Goal: Find specific page/section: Find specific page/section

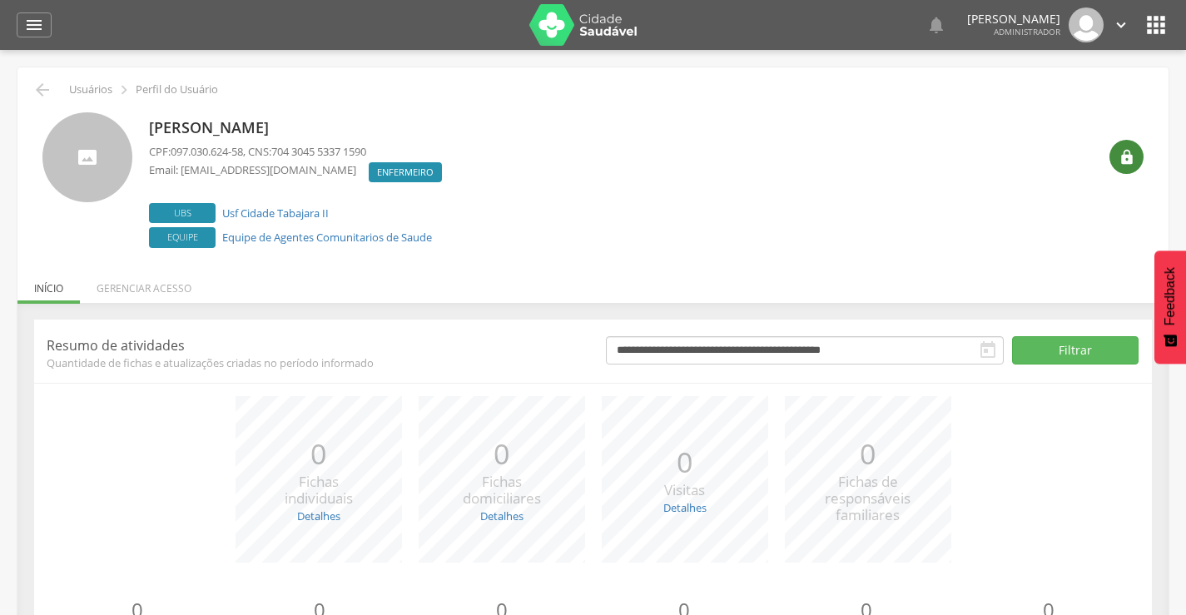
click at [1124, 156] on icon "" at bounding box center [1127, 157] width 17 height 17
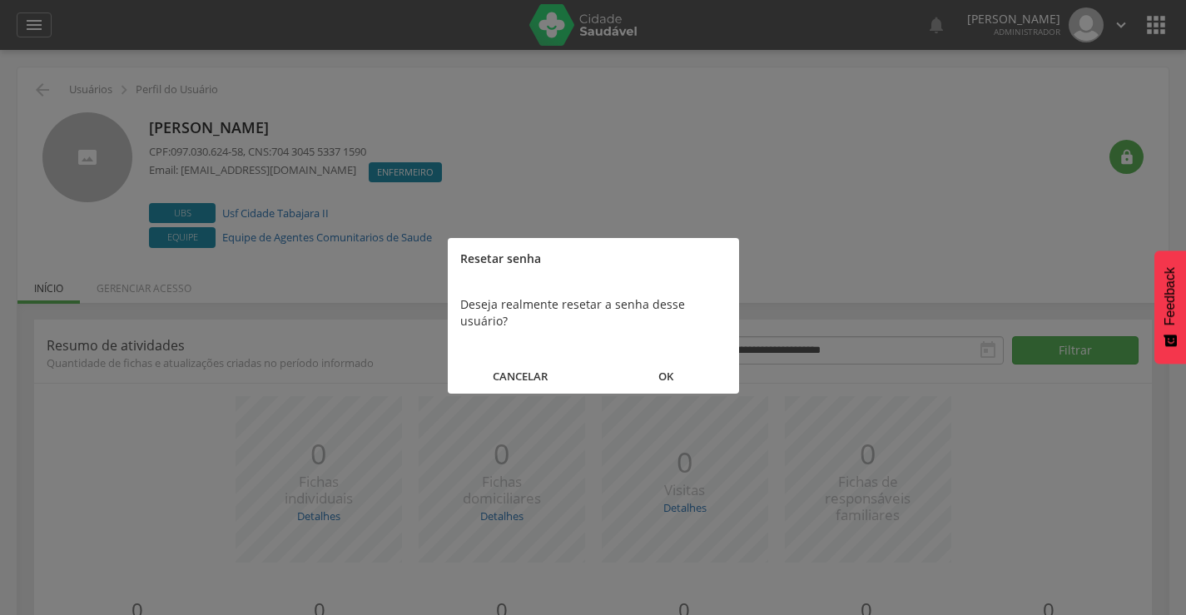
click at [658, 360] on button "OK" at bounding box center [666, 377] width 146 height 36
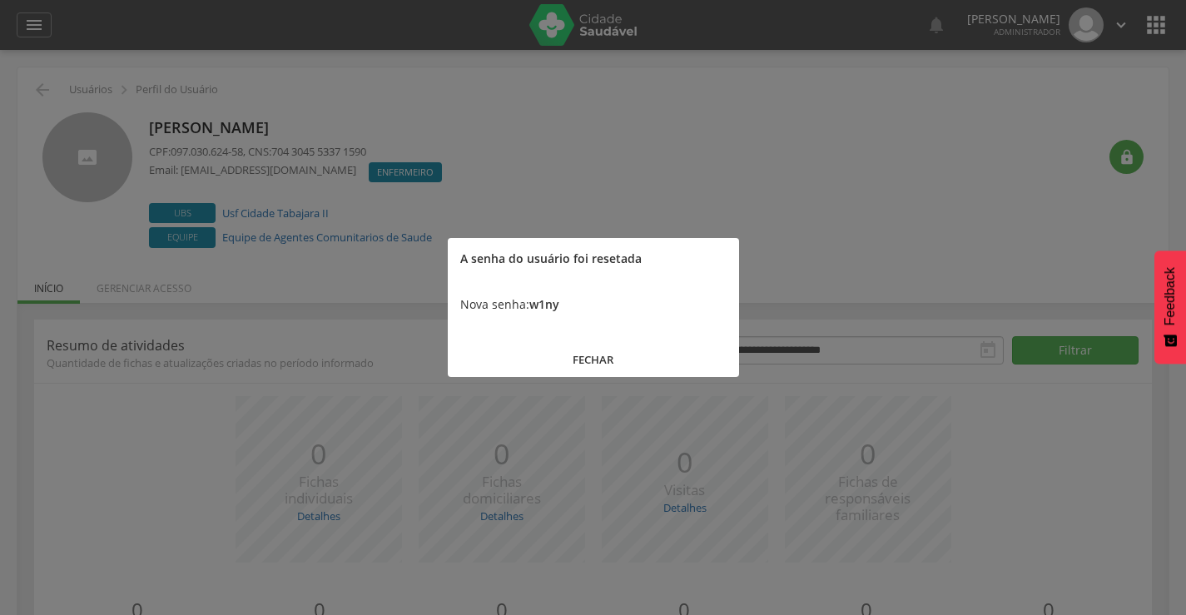
click at [1158, 29] on div at bounding box center [593, 307] width 1186 height 615
click at [1155, 31] on div at bounding box center [593, 307] width 1186 height 615
click at [581, 360] on button "FECHAR" at bounding box center [593, 360] width 291 height 36
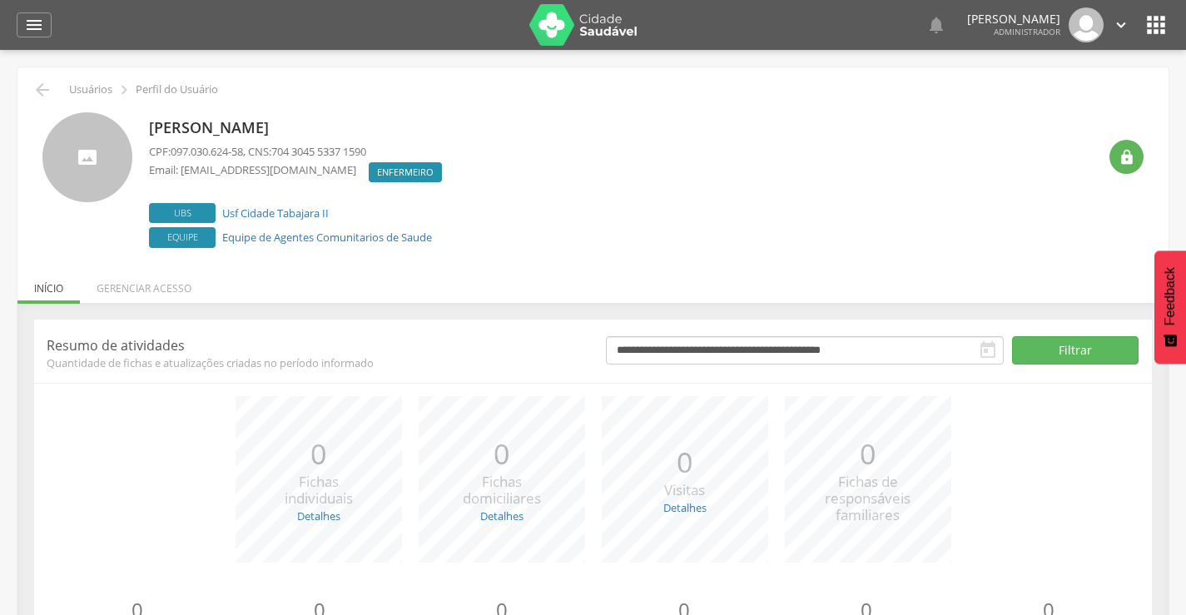
click at [1156, 23] on icon "" at bounding box center [1156, 25] width 27 height 27
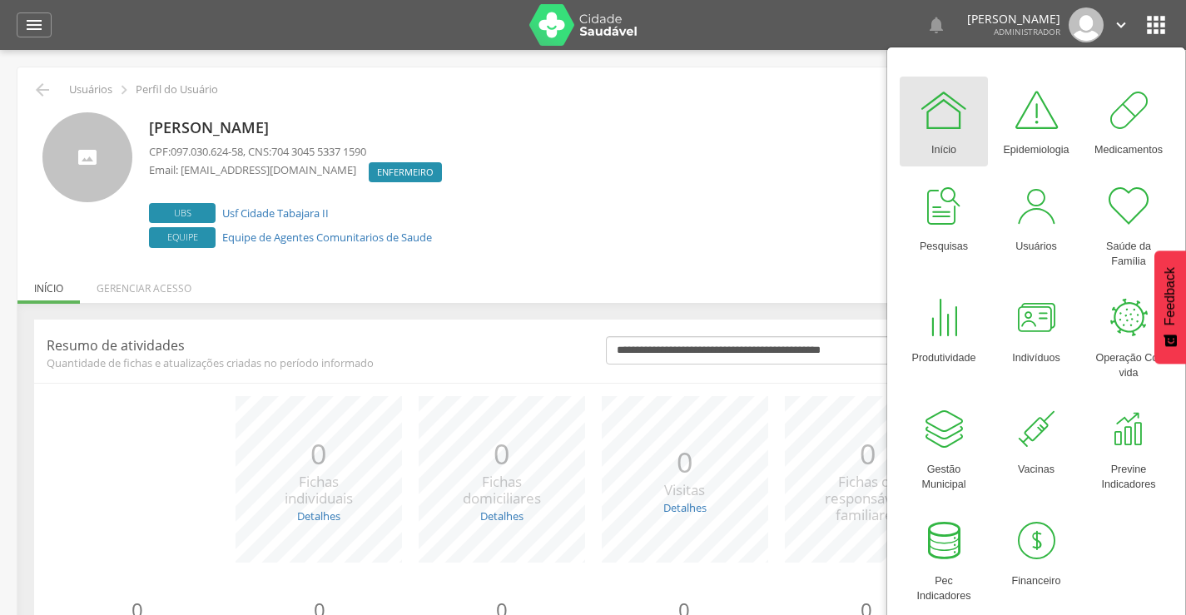
click at [927, 114] on div at bounding box center [944, 110] width 50 height 50
click at [29, 23] on icon "" at bounding box center [34, 25] width 20 height 20
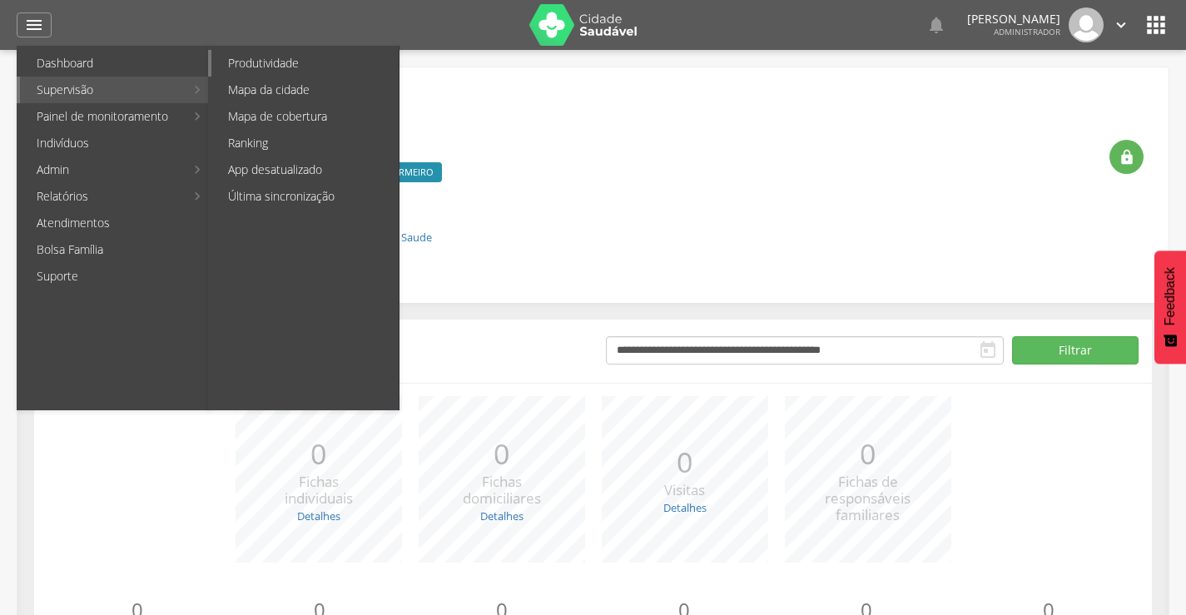
click at [270, 60] on link "Produtividade" at bounding box center [304, 63] width 187 height 27
type input "**********"
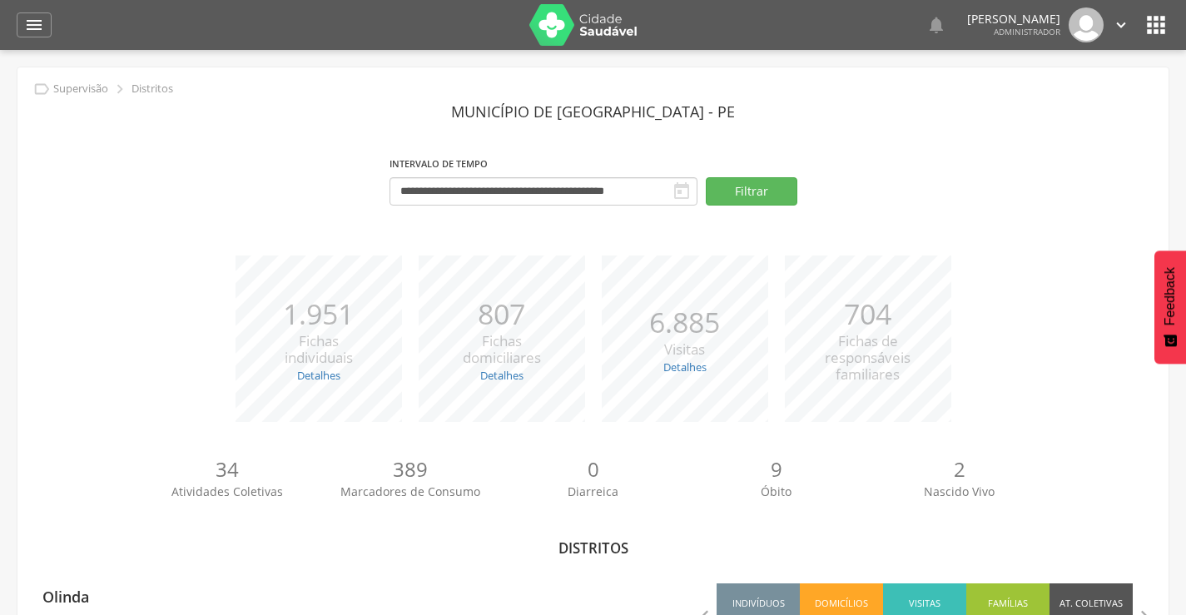
scroll to position [73, 0]
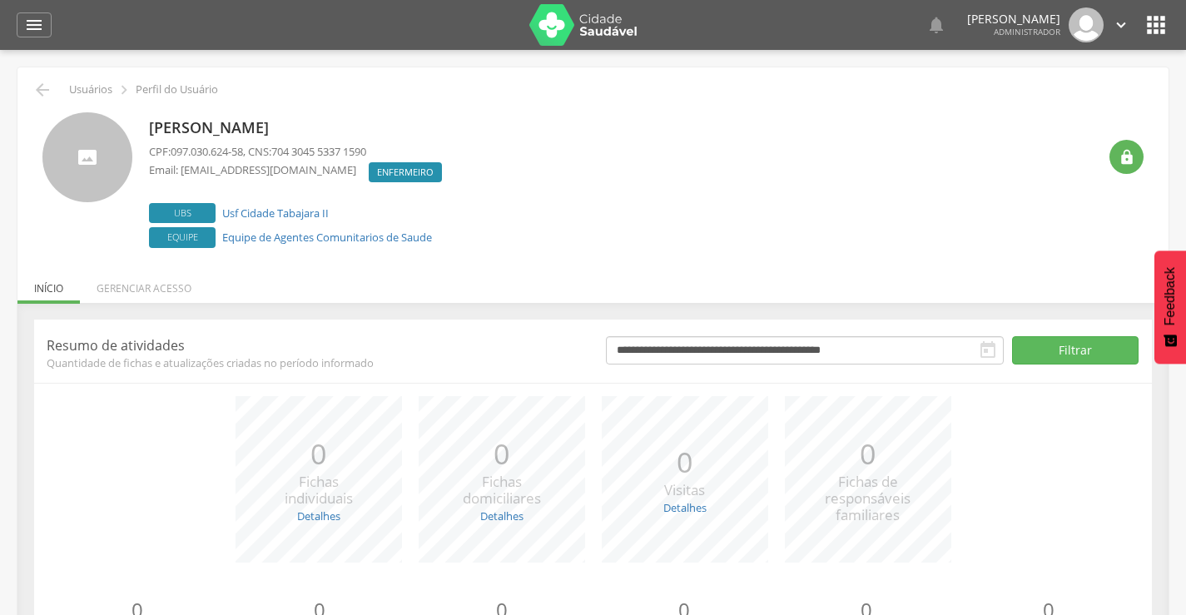
drag, startPoint x: 573, startPoint y: 130, endPoint x: 123, endPoint y: 133, distance: 450.3
click at [123, 133] on div "Sttephanny Alves de Albuquerque Gonzalez Fulco CPF: 097.030.624-58 , CNS: 704 3…" at bounding box center [592, 182] width 1101 height 140
copy div "[PERSON_NAME]"
click at [40, 88] on icon "" at bounding box center [42, 90] width 20 height 20
click at [1160, 28] on icon "" at bounding box center [1156, 25] width 27 height 27
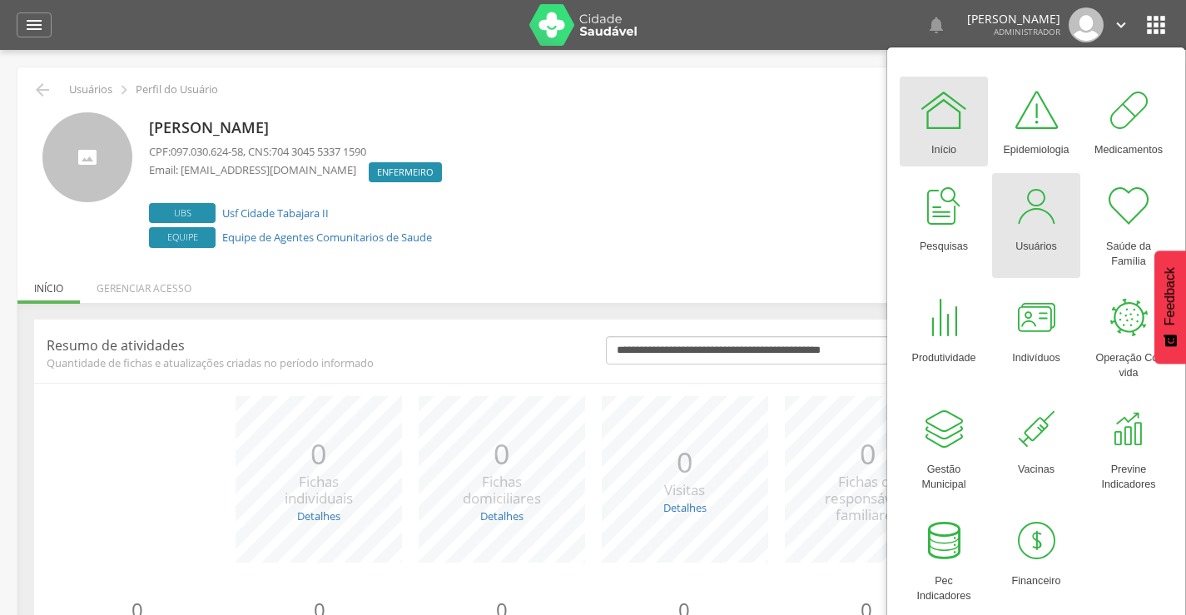
click at [1040, 239] on div "Usuários" at bounding box center [1036, 242] width 42 height 23
